Goal: Task Accomplishment & Management: Manage account settings

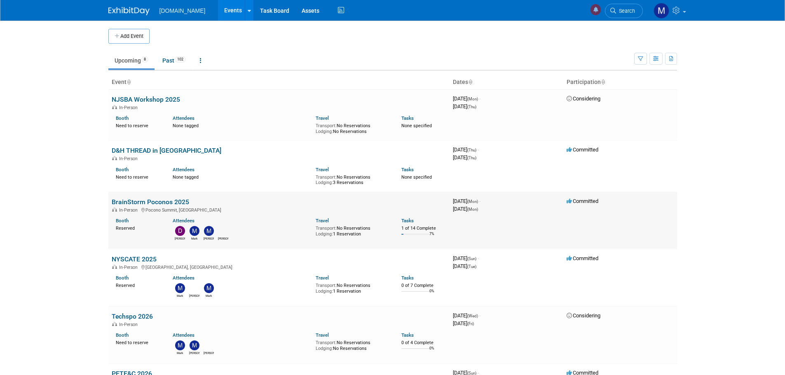
scroll to position [41, 0]
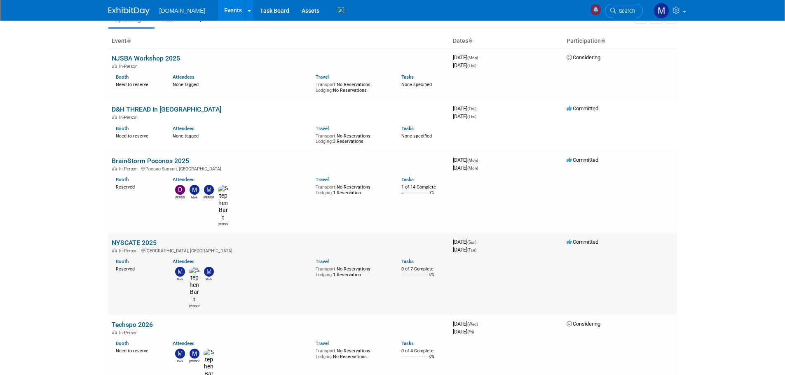
click at [136, 239] on link "NYSCATE 2025" at bounding box center [134, 243] width 45 height 8
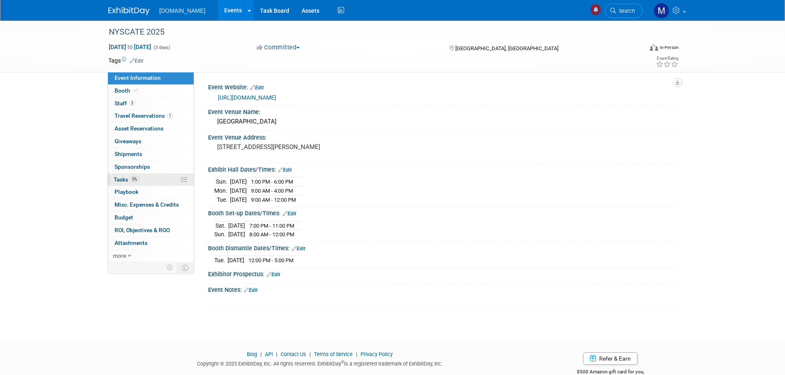
click at [117, 181] on span "Tasks 0%" at bounding box center [127, 179] width 26 height 7
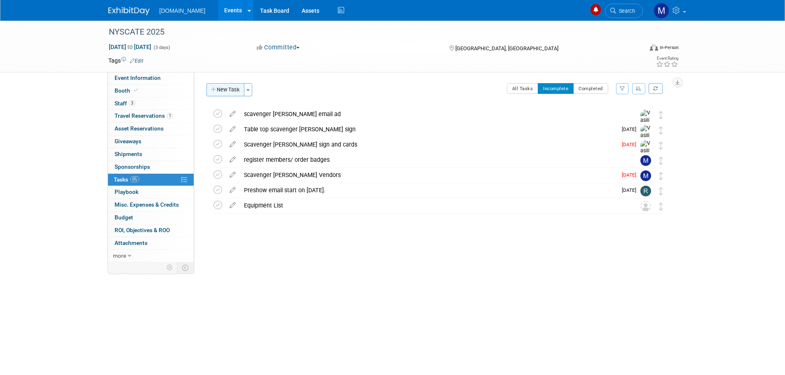
click at [226, 87] on button "New Task" at bounding box center [225, 89] width 38 height 13
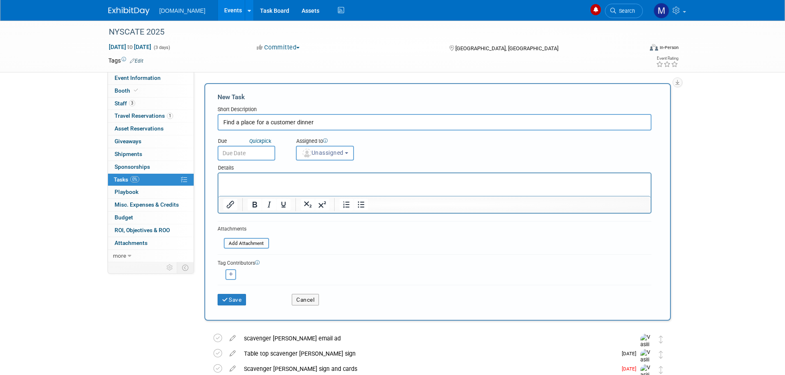
type input "Find a place for a customer dinner"
click at [263, 180] on p "Rich Text Area. Press ALT-0 for help." at bounding box center [434, 181] width 423 height 8
click at [229, 150] on input "text" at bounding box center [246, 153] width 58 height 15
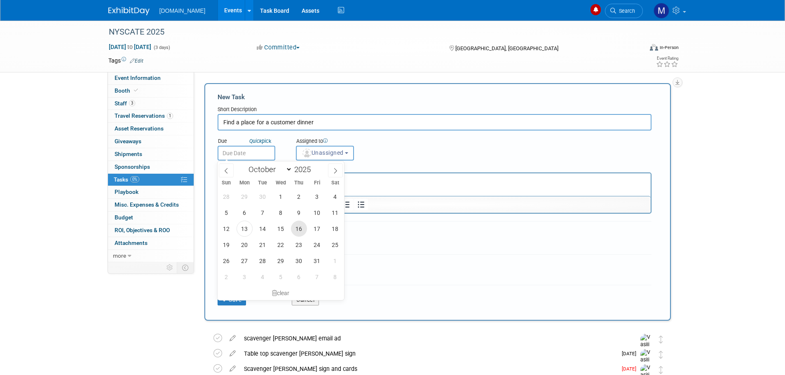
click at [301, 233] on span "16" at bounding box center [299, 229] width 16 height 16
type input "Oct 16, 2025"
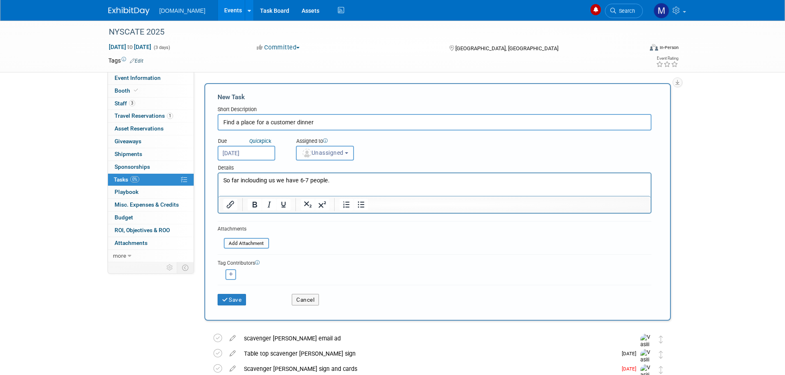
click at [336, 155] on span "Unassigned" at bounding box center [322, 153] width 42 height 7
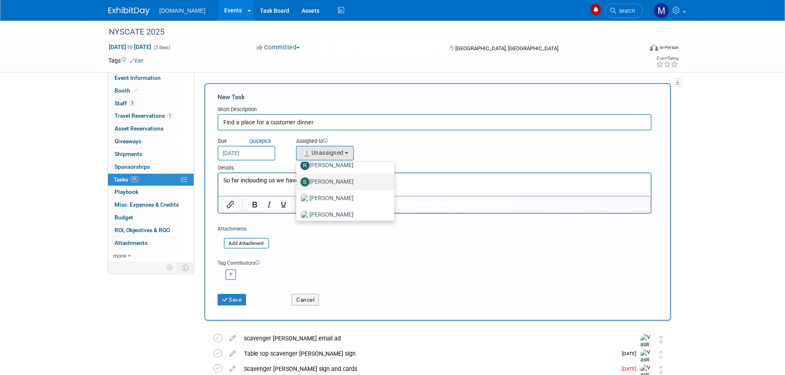
click at [332, 182] on label "[PERSON_NAME]" at bounding box center [343, 181] width 86 height 13
click at [297, 182] on input "[PERSON_NAME]" at bounding box center [294, 180] width 5 height 5
select select "7c3d731b-8943-45b6-bc38-8b1e2ca5f93d"
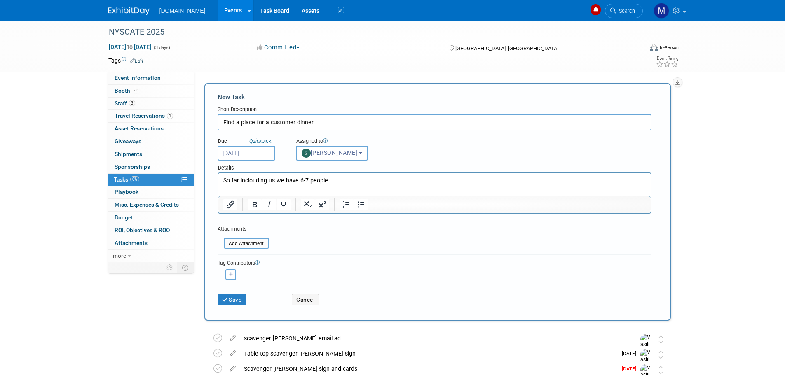
click at [332, 182] on p "So far inclouding us we have 6-7 people." at bounding box center [434, 181] width 423 height 8
click at [237, 299] on button "Save" at bounding box center [231, 300] width 29 height 12
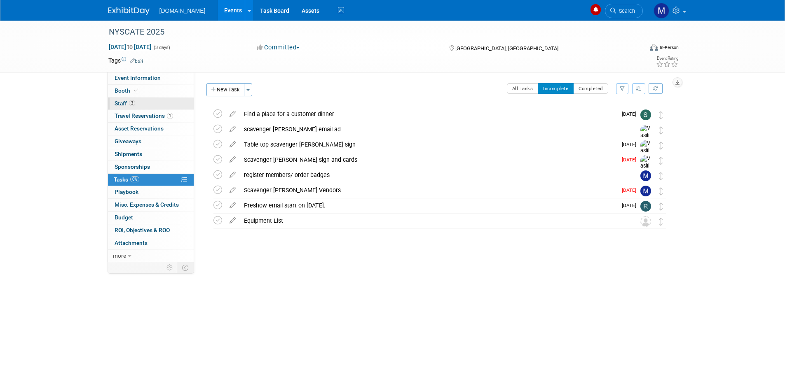
click at [119, 103] on span "Staff 3" at bounding box center [124, 103] width 21 height 7
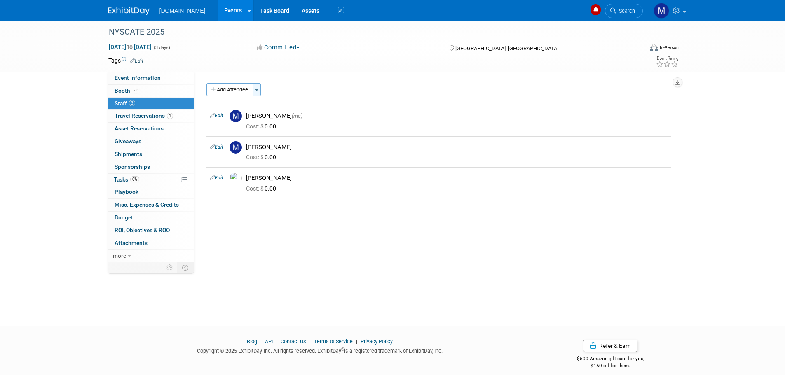
click at [257, 88] on button "Toggle Dropdown" at bounding box center [256, 89] width 8 height 13
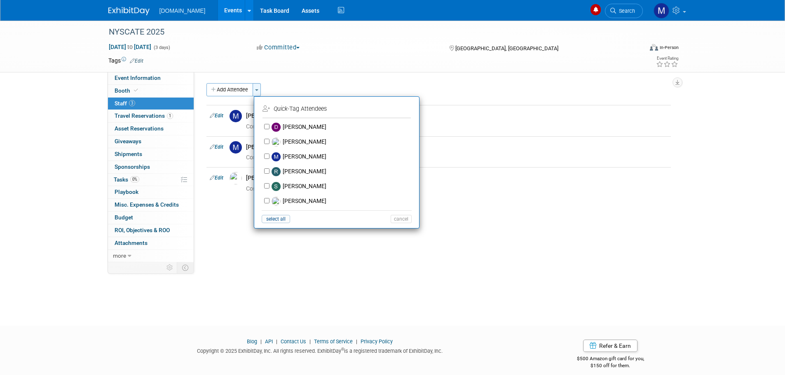
click at [257, 88] on button "Toggle Dropdown" at bounding box center [256, 89] width 8 height 13
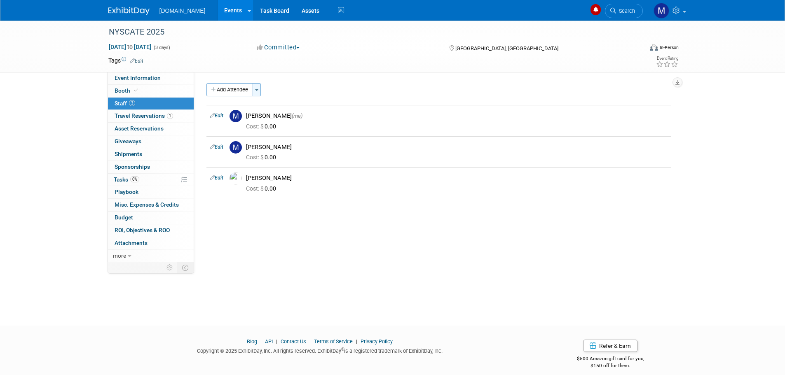
click at [257, 88] on button "Toggle Dropdown" at bounding box center [256, 89] width 8 height 13
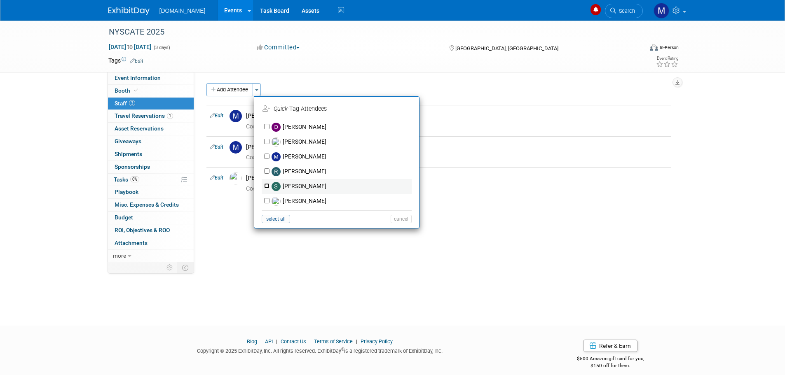
click at [266, 186] on input "[PERSON_NAME]" at bounding box center [266, 185] width 5 height 5
checkbox input "true"
click at [394, 109] on button "Apply" at bounding box center [398, 109] width 25 height 12
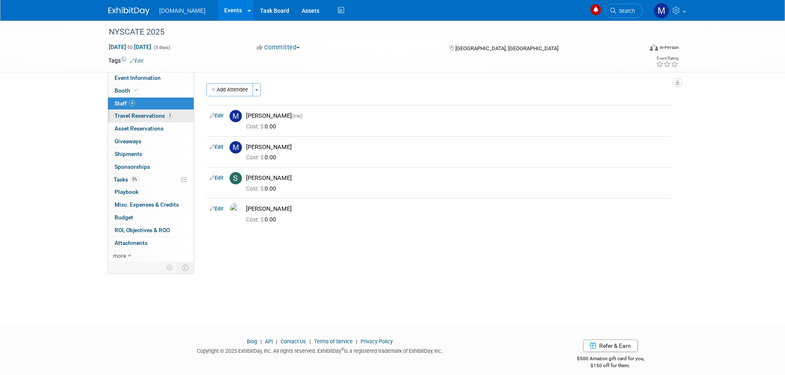
click at [143, 117] on span "Travel Reservations 1" at bounding box center [143, 115] width 58 height 7
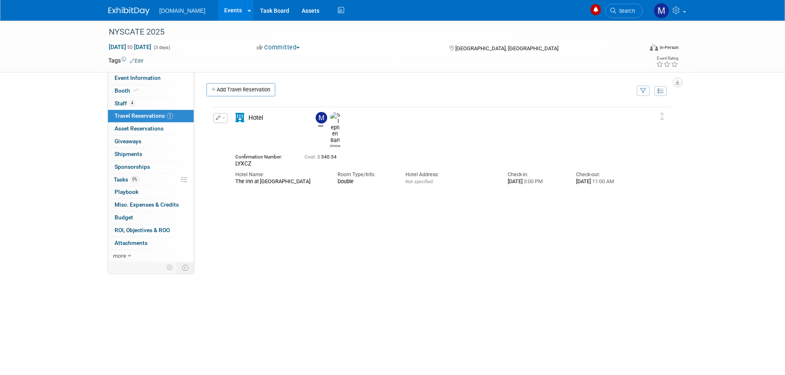
click at [121, 12] on img at bounding box center [128, 11] width 41 height 8
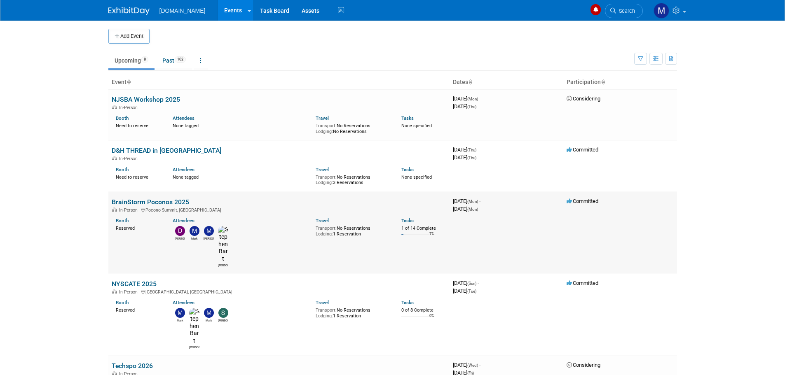
click at [125, 201] on link "BrainStorm Poconos 2025" at bounding box center [150, 202] width 77 height 8
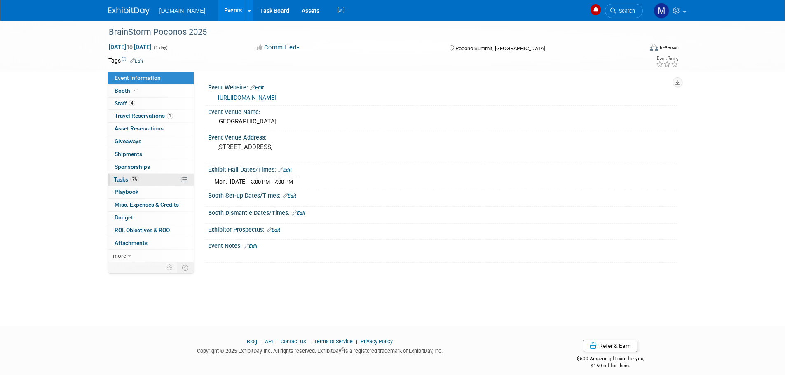
click at [125, 178] on span "Tasks 7%" at bounding box center [127, 179] width 26 height 7
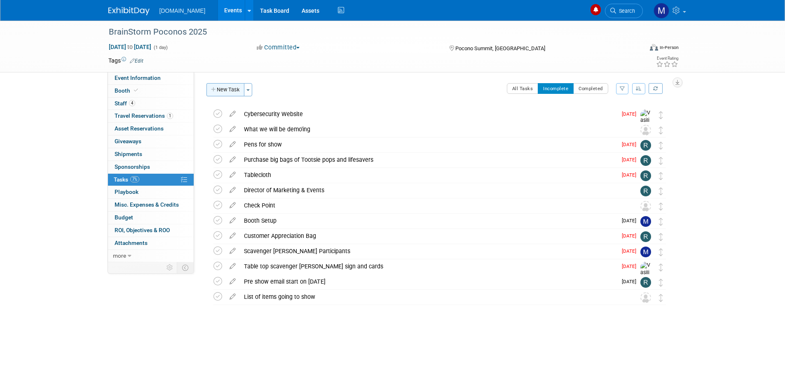
click at [229, 90] on button "New Task" at bounding box center [225, 89] width 38 height 13
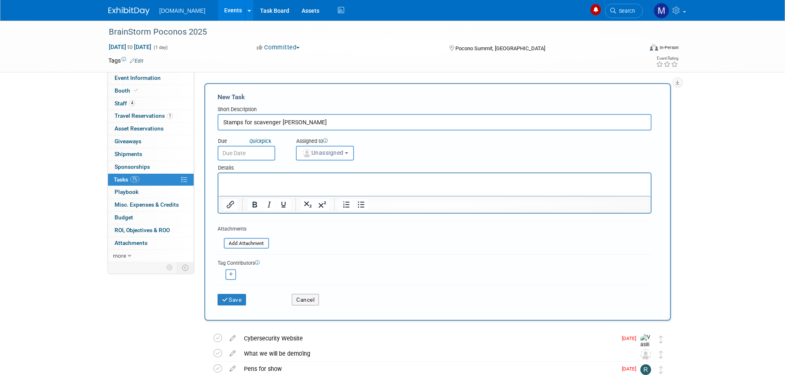
type input "Stamps for scavenger hunt"
click at [243, 180] on p "Rich Text Area. Press ALT-0 for help." at bounding box center [434, 181] width 423 height 8
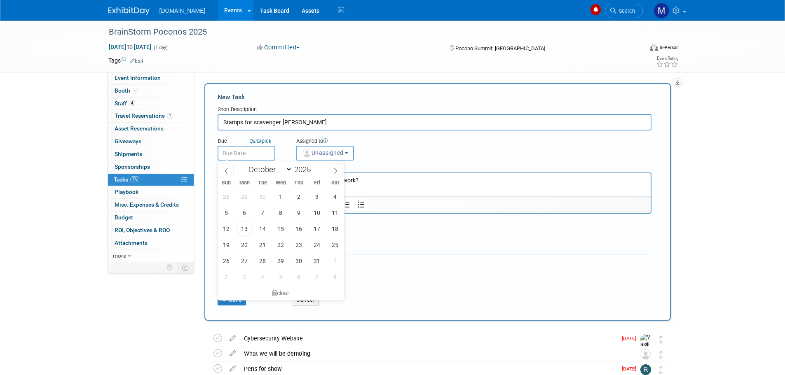
click at [229, 152] on input "text" at bounding box center [246, 153] width 58 height 15
click at [261, 229] on span "14" at bounding box center [263, 229] width 16 height 16
type input "Oct 14, 2025"
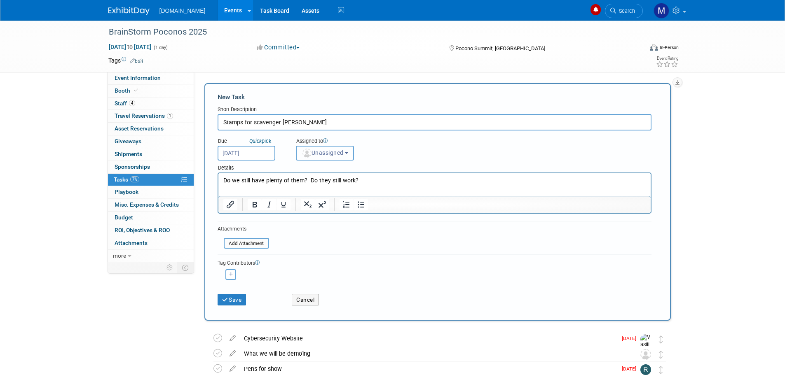
click at [319, 155] on span "Unassigned" at bounding box center [322, 153] width 42 height 7
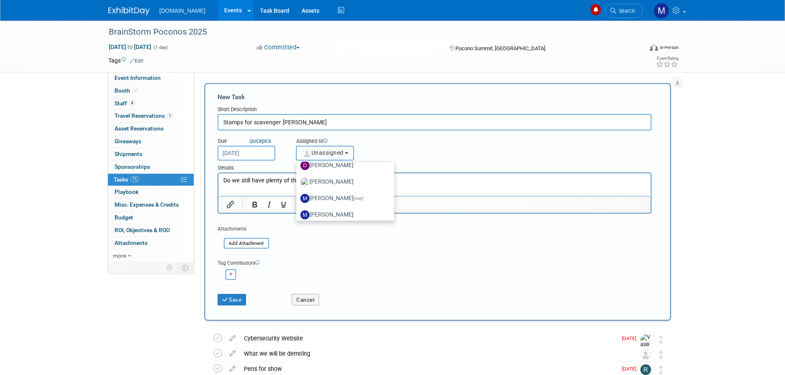
scroll to position [82, 0]
click at [321, 203] on label "[PERSON_NAME]" at bounding box center [343, 206] width 86 height 13
click at [297, 203] on input "[PERSON_NAME]" at bounding box center [294, 205] width 5 height 5
select select "b8c2182f-c603-47fd-9fb9-c7df11eeebe1"
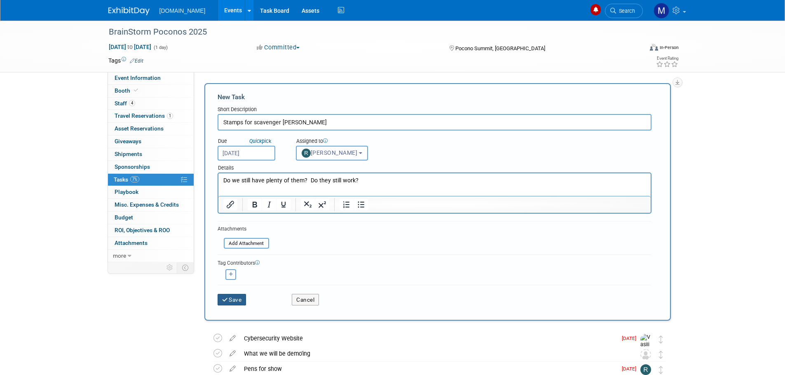
click at [233, 299] on button "Save" at bounding box center [231, 300] width 29 height 12
